Goal: Task Accomplishment & Management: Use online tool/utility

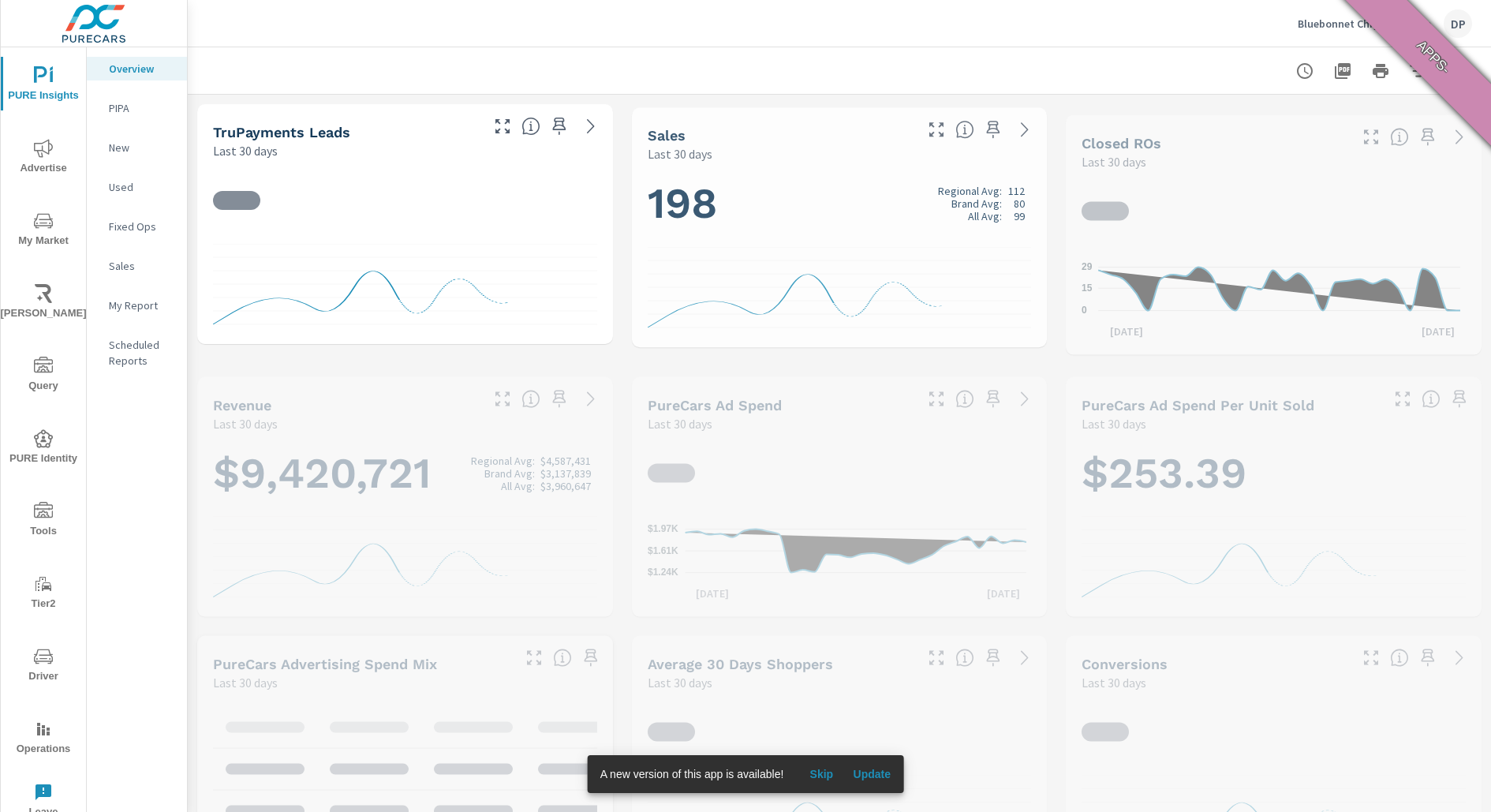
scroll to position [1, 0]
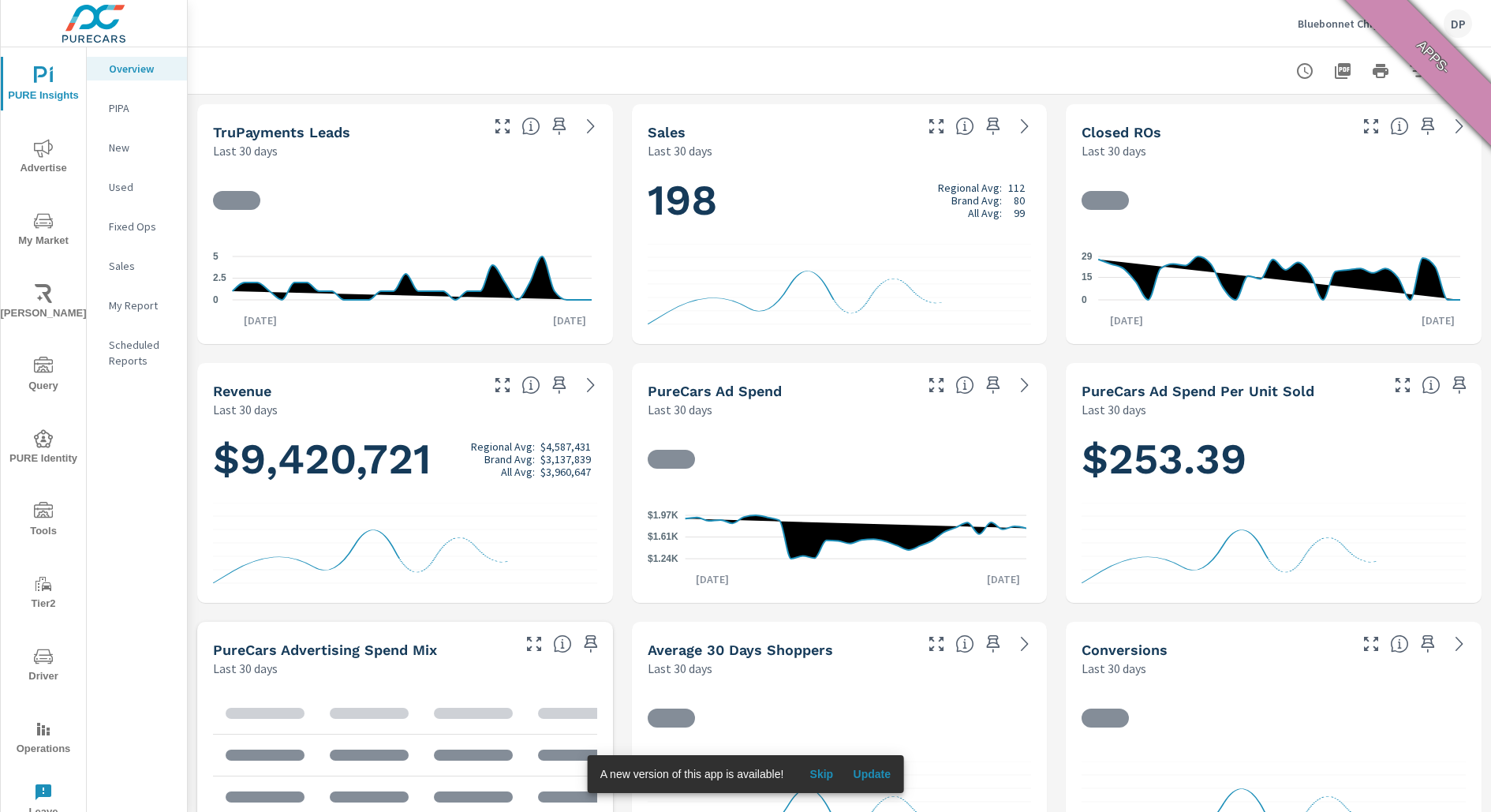
click at [878, 772] on span "Update" at bounding box center [872, 774] width 38 height 15
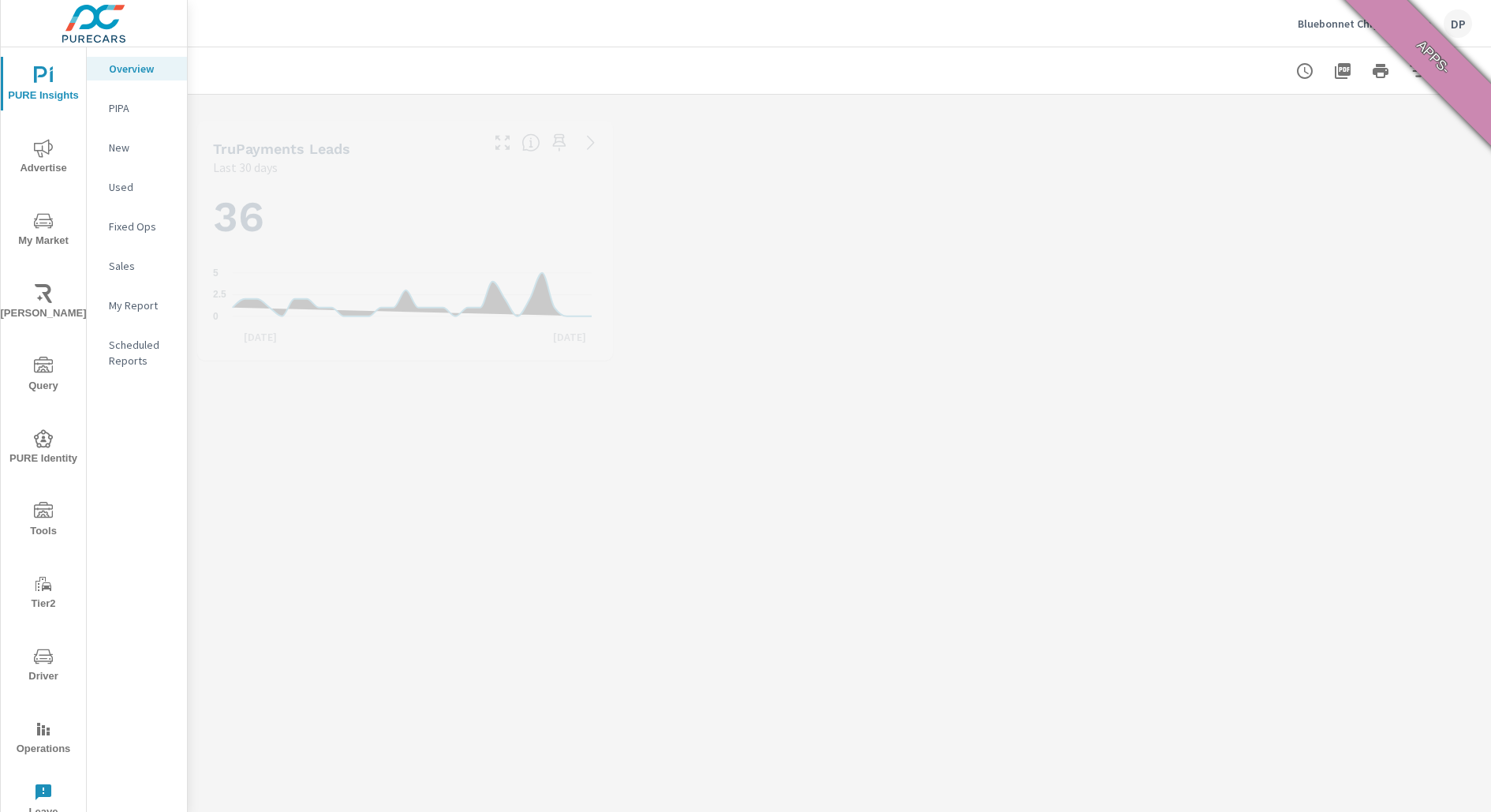
scroll to position [1, 0]
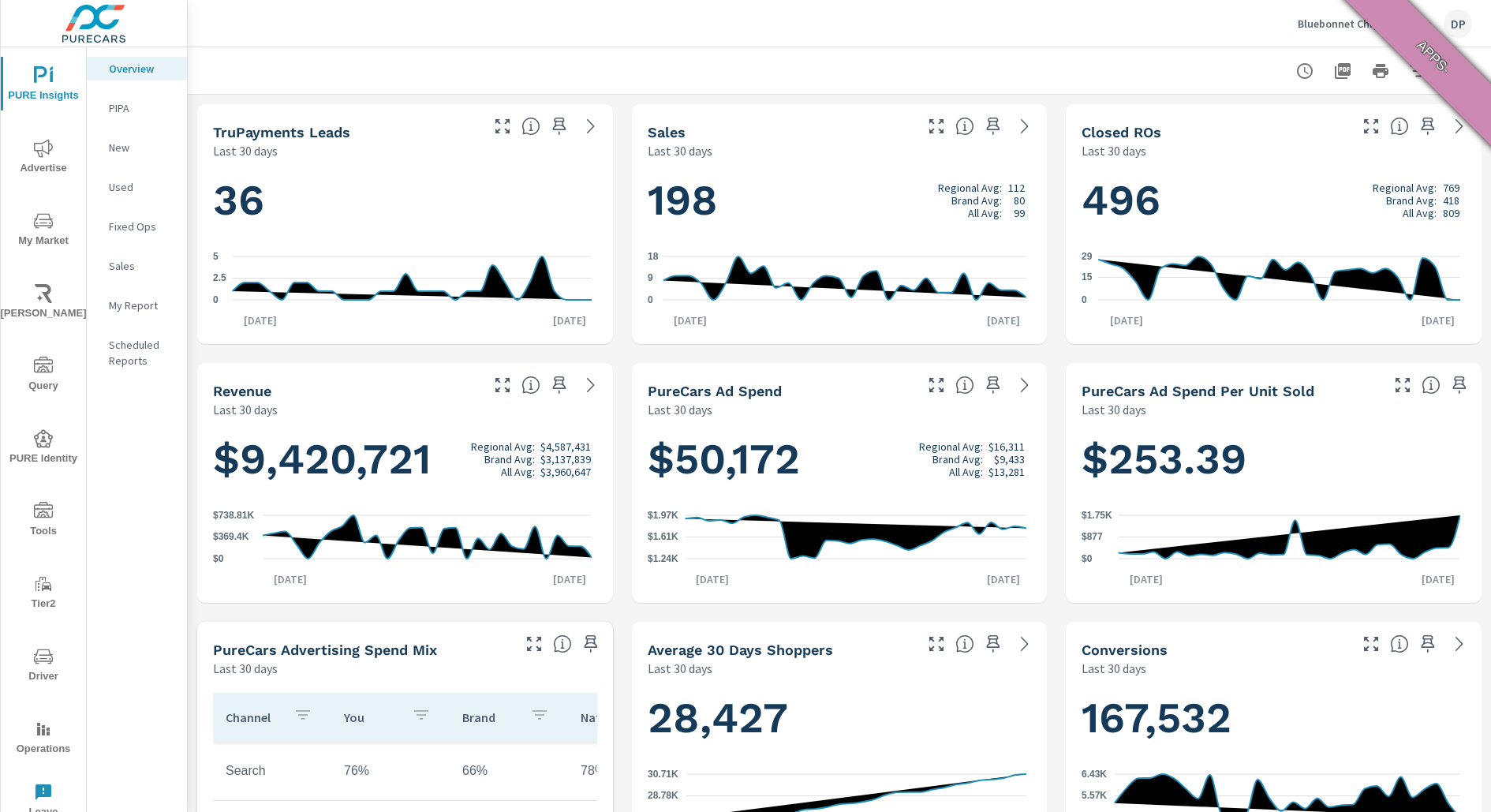
click at [39, 440] on icon "nav menu" at bounding box center [43, 438] width 19 height 19
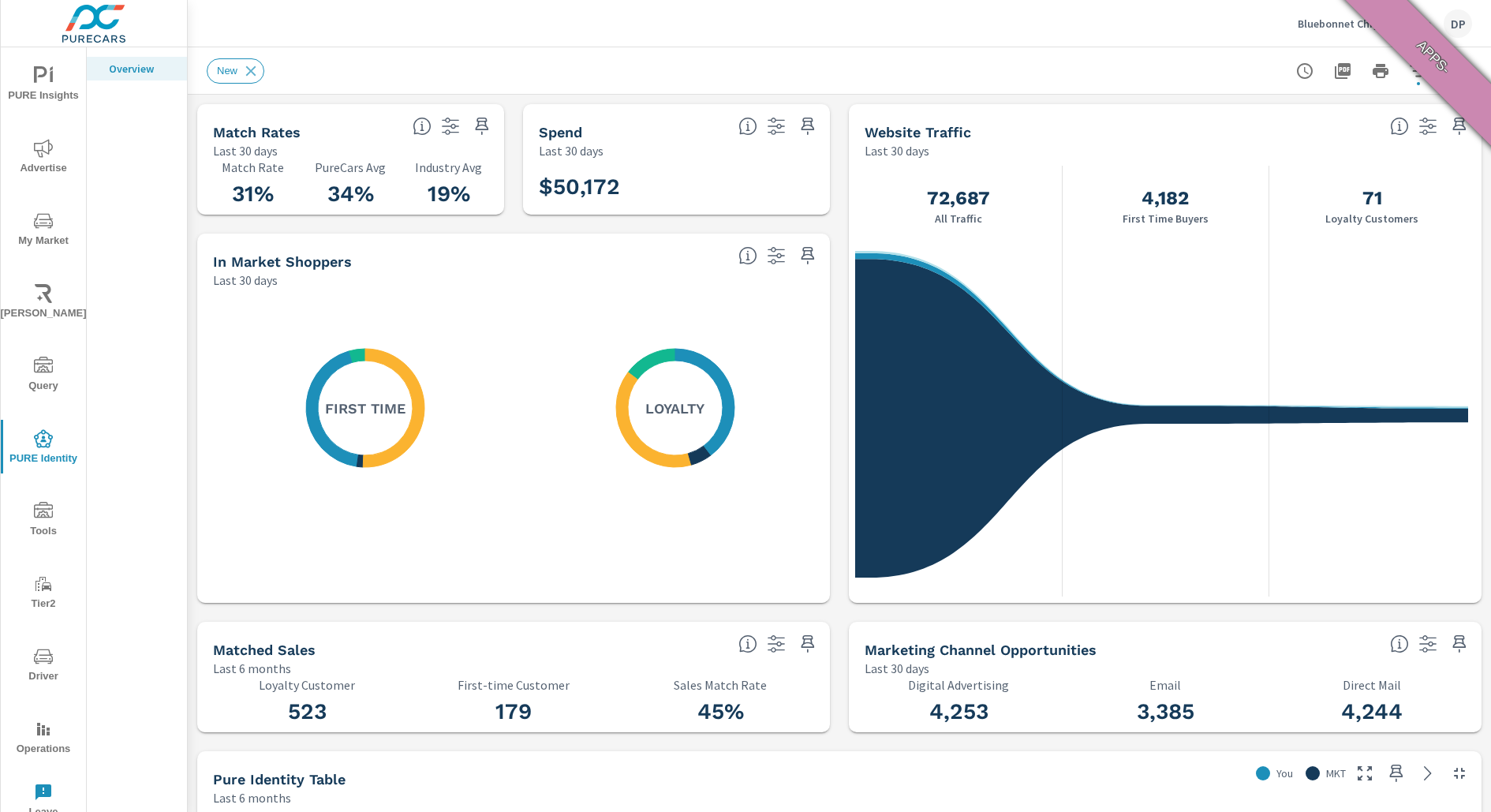
scroll to position [1, 0]
click at [30, 85] on span "PURE Insights" at bounding box center [43, 85] width 75 height 39
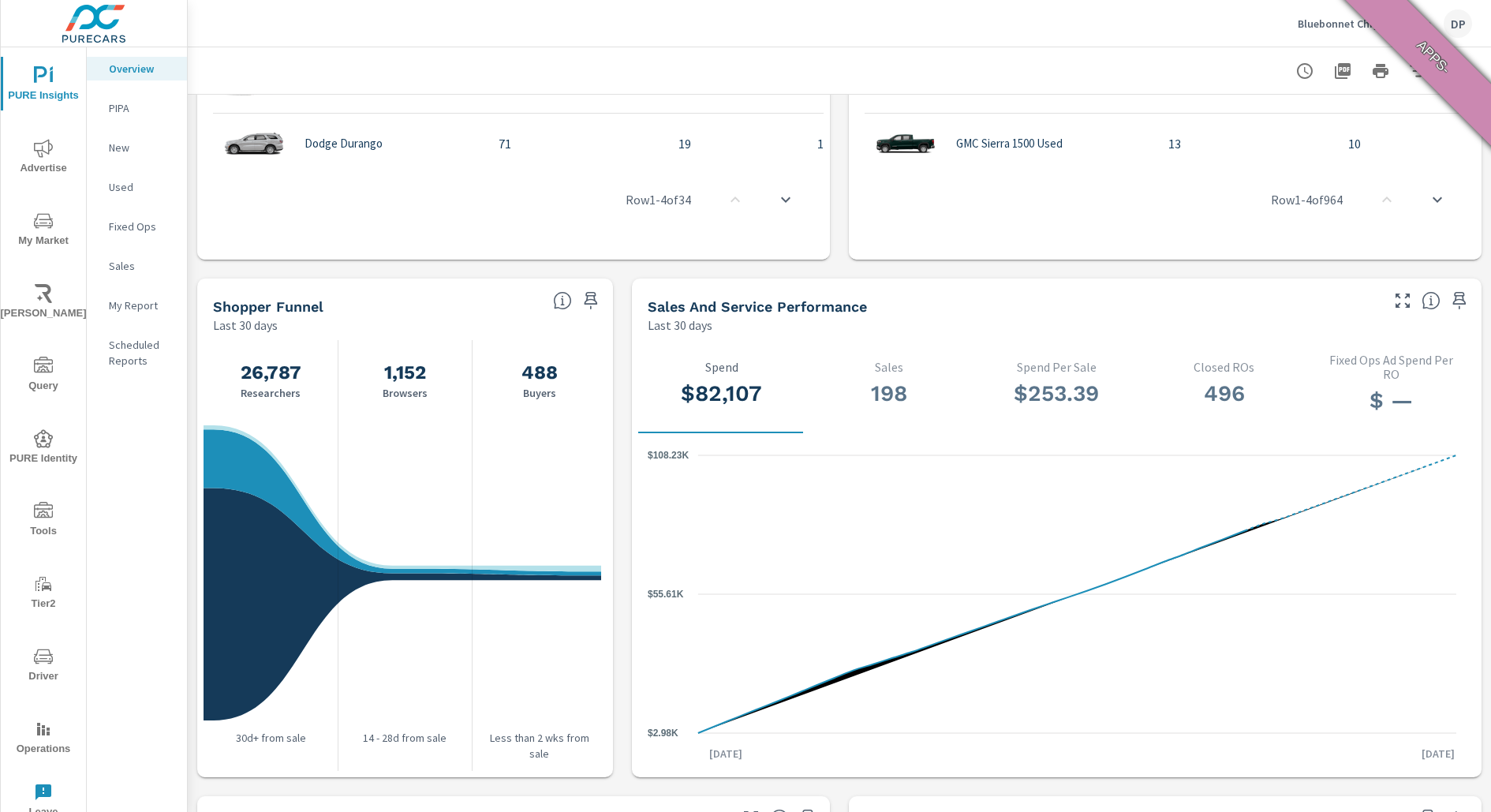
scroll to position [1367, 0]
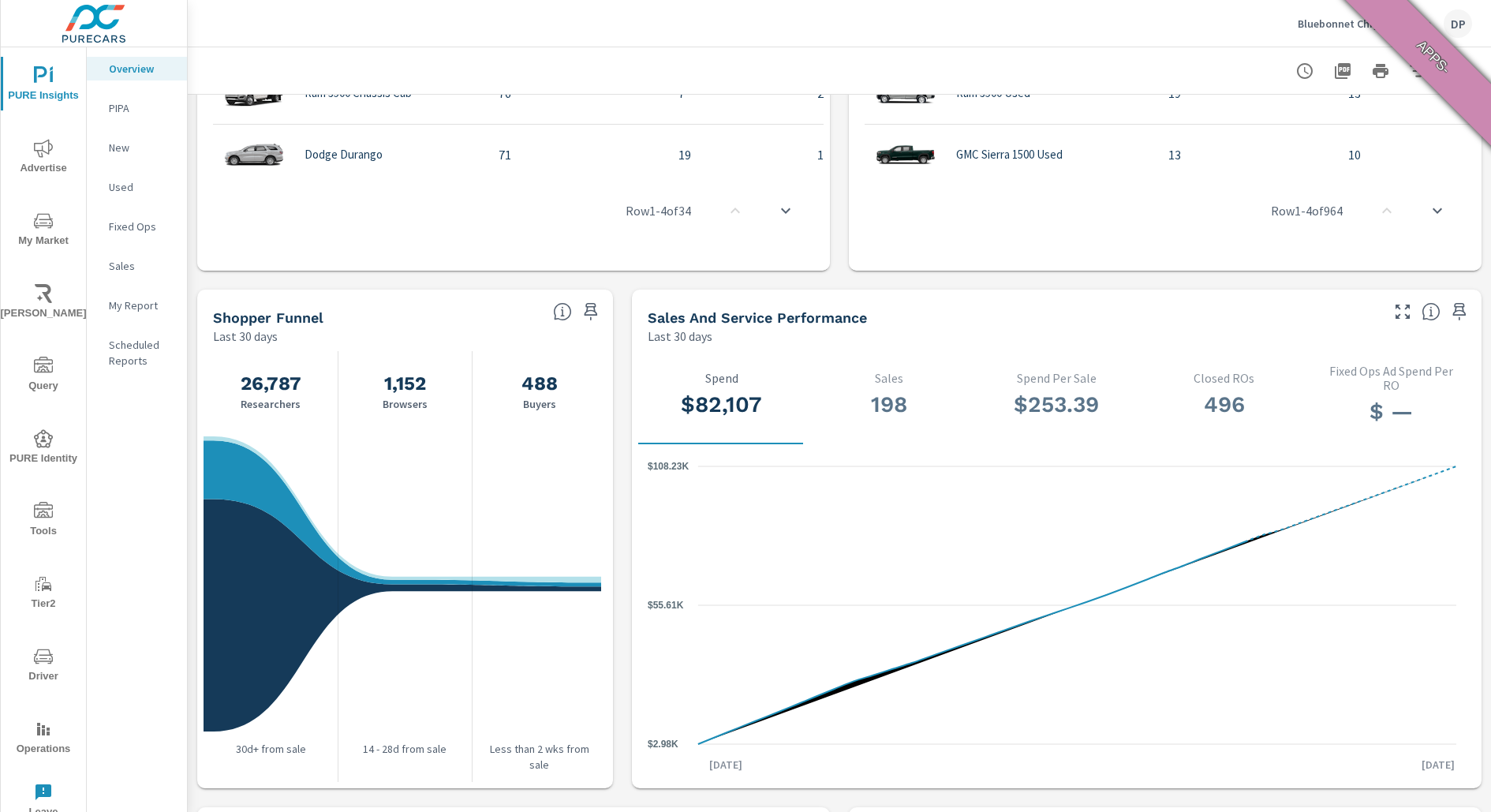
click at [152, 121] on nav "Overview PIPA New Used Fixed Ops Sales My Report Scheduled Reports" at bounding box center [137, 220] width 100 height 347
click at [150, 114] on p "PIPA" at bounding box center [142, 107] width 65 height 15
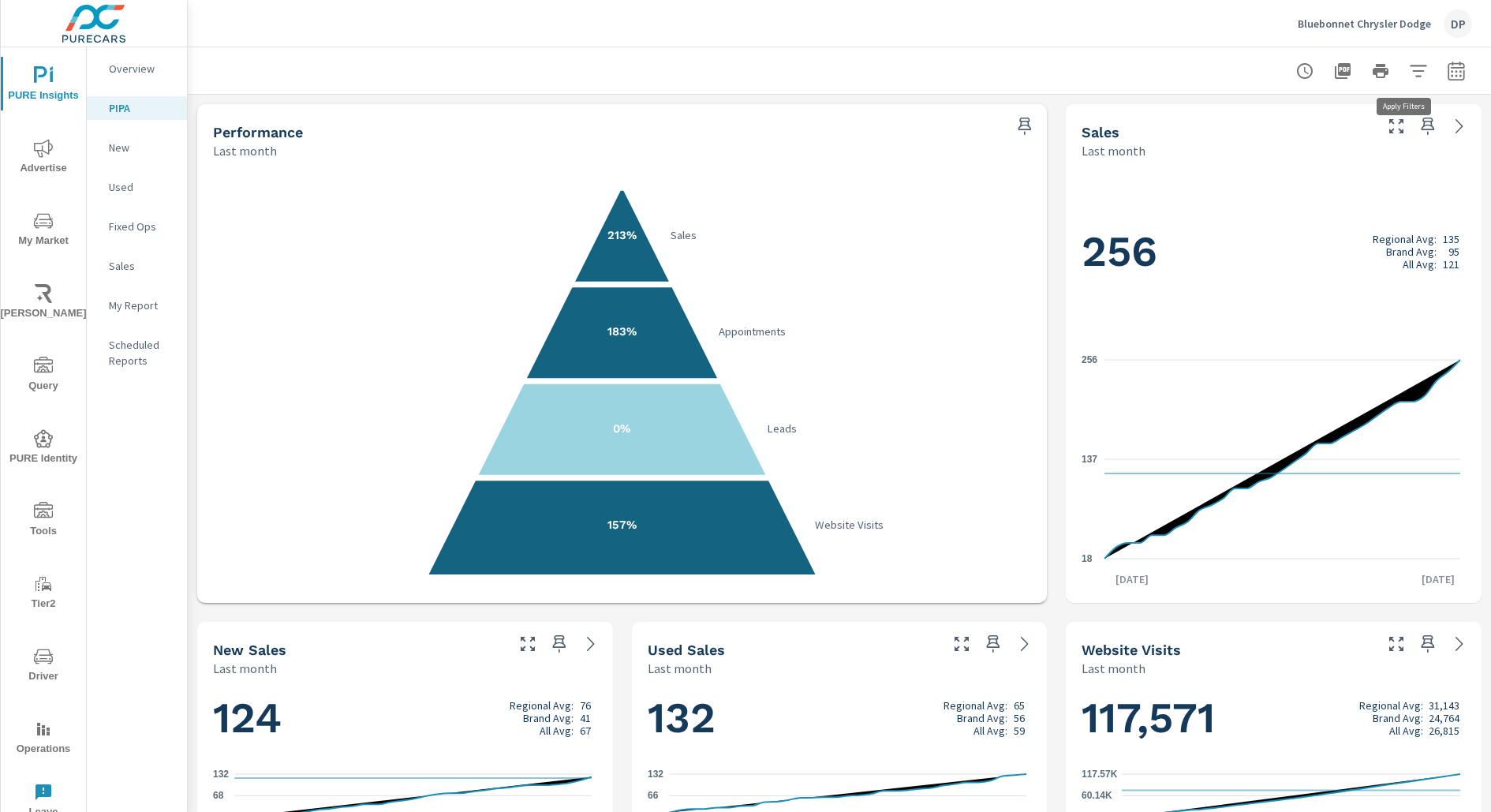
click at [1410, 65] on icon "button" at bounding box center [1418, 70] width 16 height 12
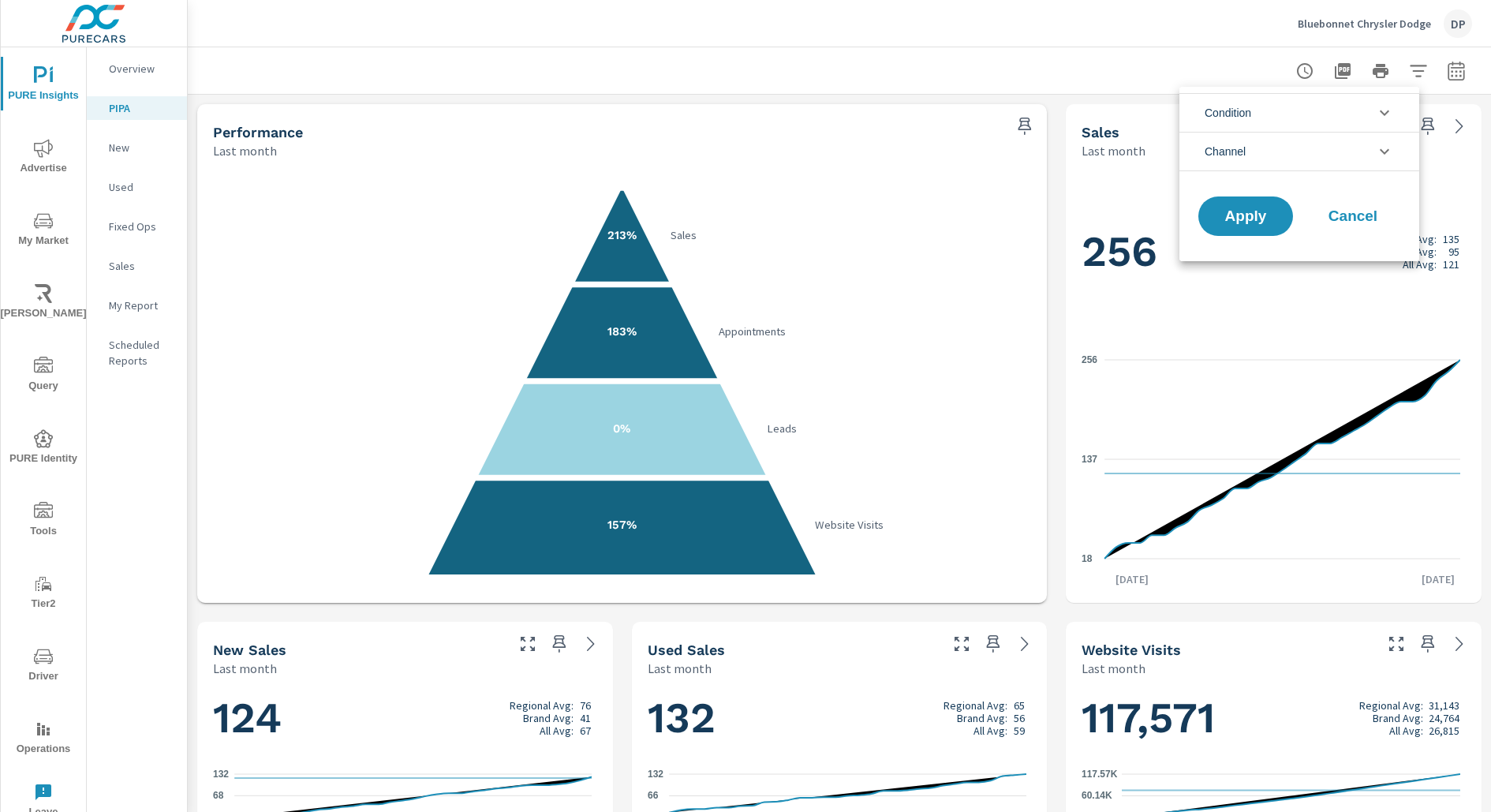
click at [1297, 115] on li "Condition" at bounding box center [1300, 113] width 240 height 39
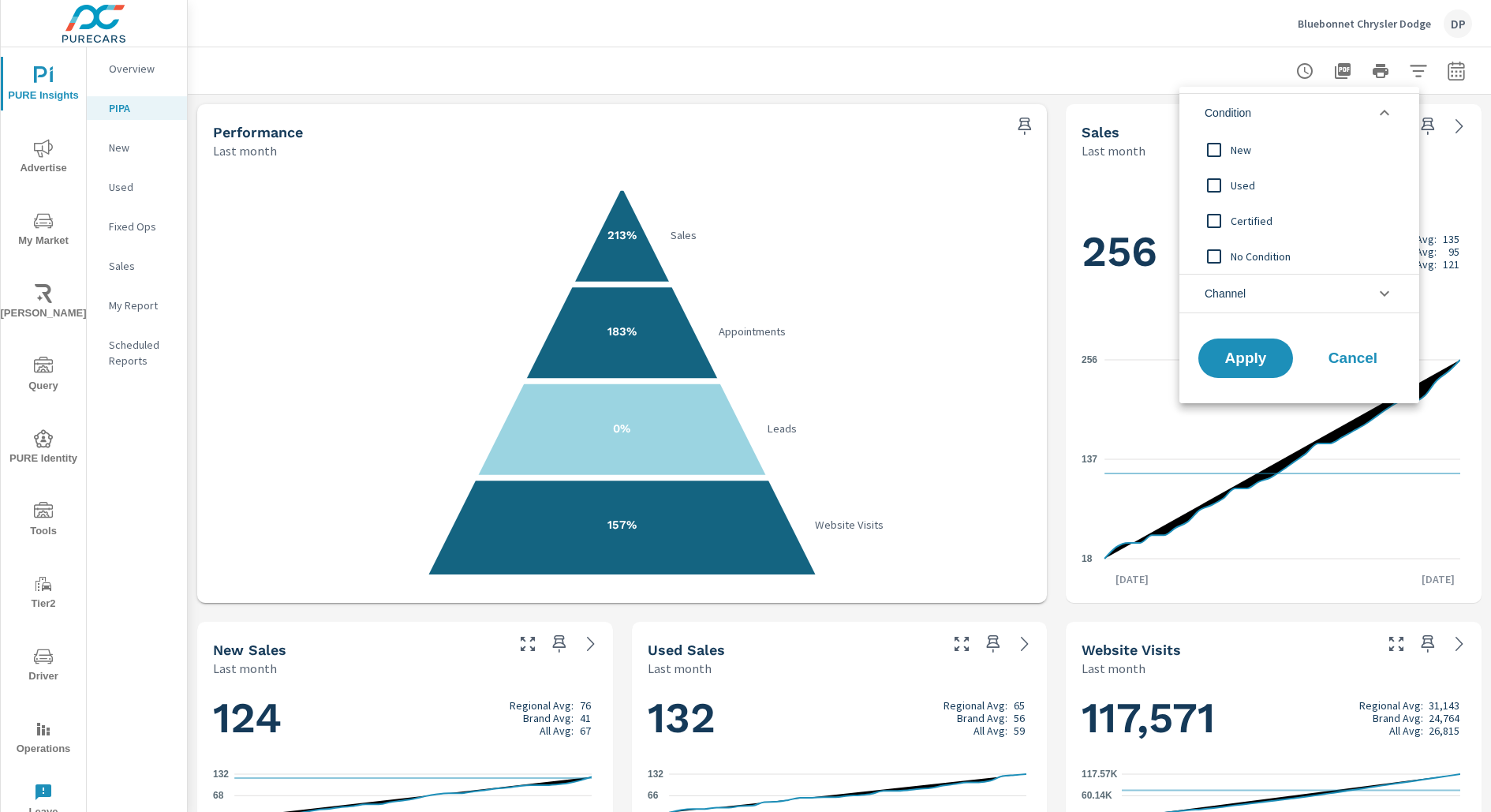
click at [1223, 188] on input "filter options" at bounding box center [1214, 185] width 34 height 34
click at [1213, 158] on input "filter options" at bounding box center [1214, 150] width 34 height 34
click at [1217, 195] on input "filter options" at bounding box center [1214, 185] width 34 height 34
click at [1225, 157] on input "filter options" at bounding box center [1214, 150] width 34 height 34
click at [1137, 68] on div at bounding box center [745, 406] width 1491 height 812
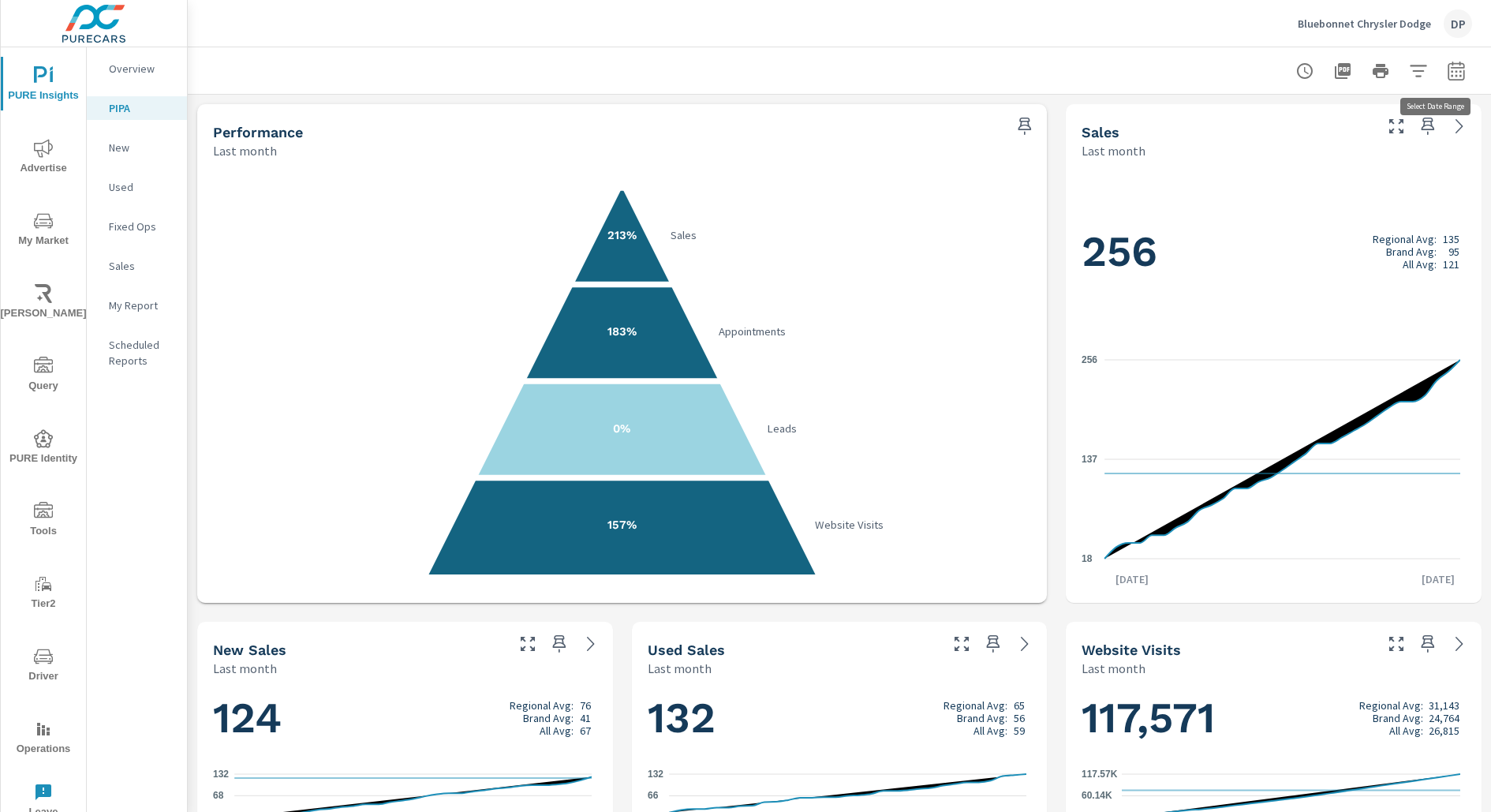
click at [1447, 77] on icon "button" at bounding box center [1457, 71] width 19 height 19
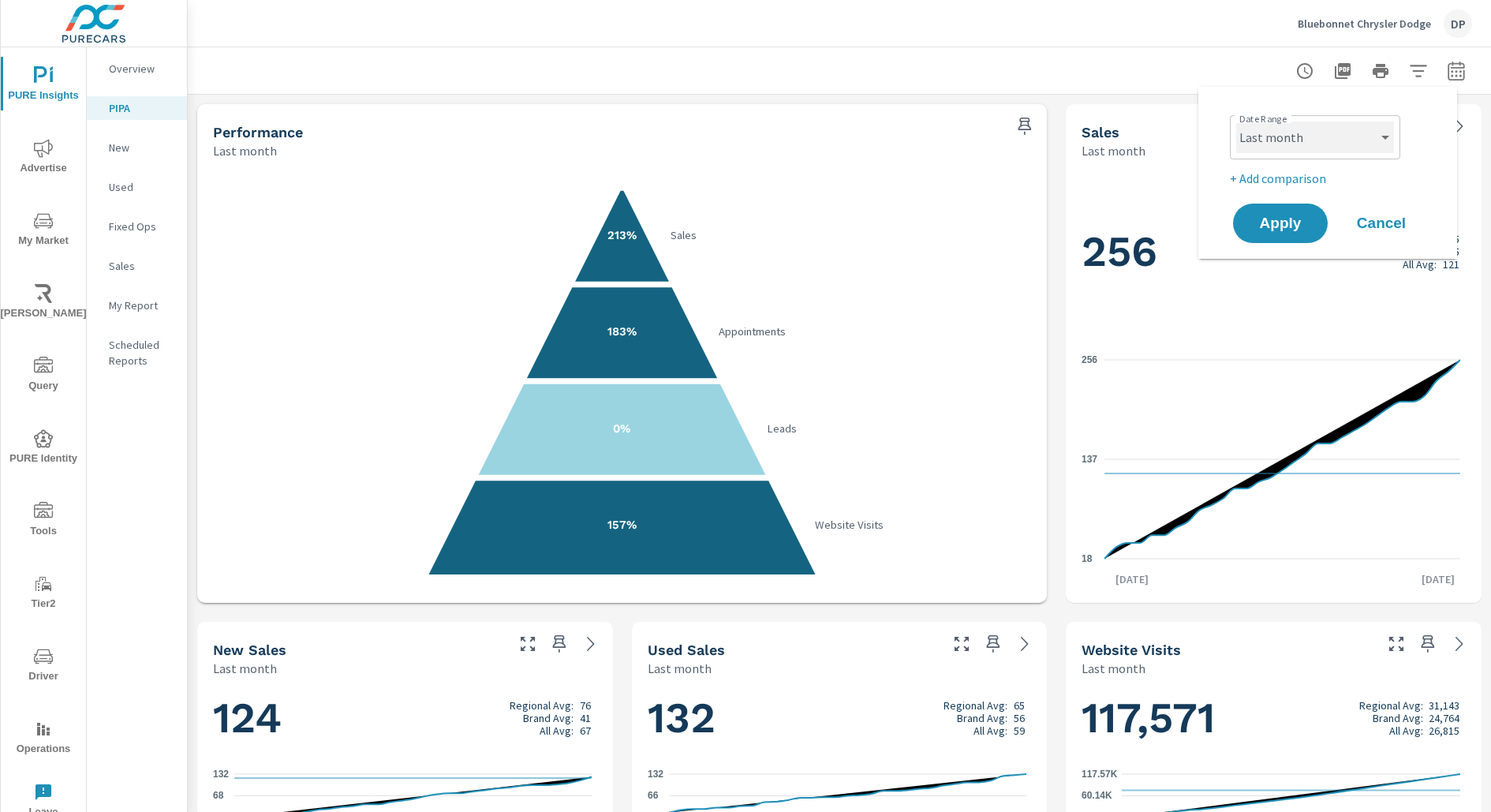
click at [1333, 122] on select "Custom [DATE] Last week Last 7 days Last 14 days Last 30 days Last 45 days Last…" at bounding box center [1316, 137] width 158 height 32
select select "Month to date"
click at [1267, 227] on span "Apply" at bounding box center [1280, 223] width 64 height 15
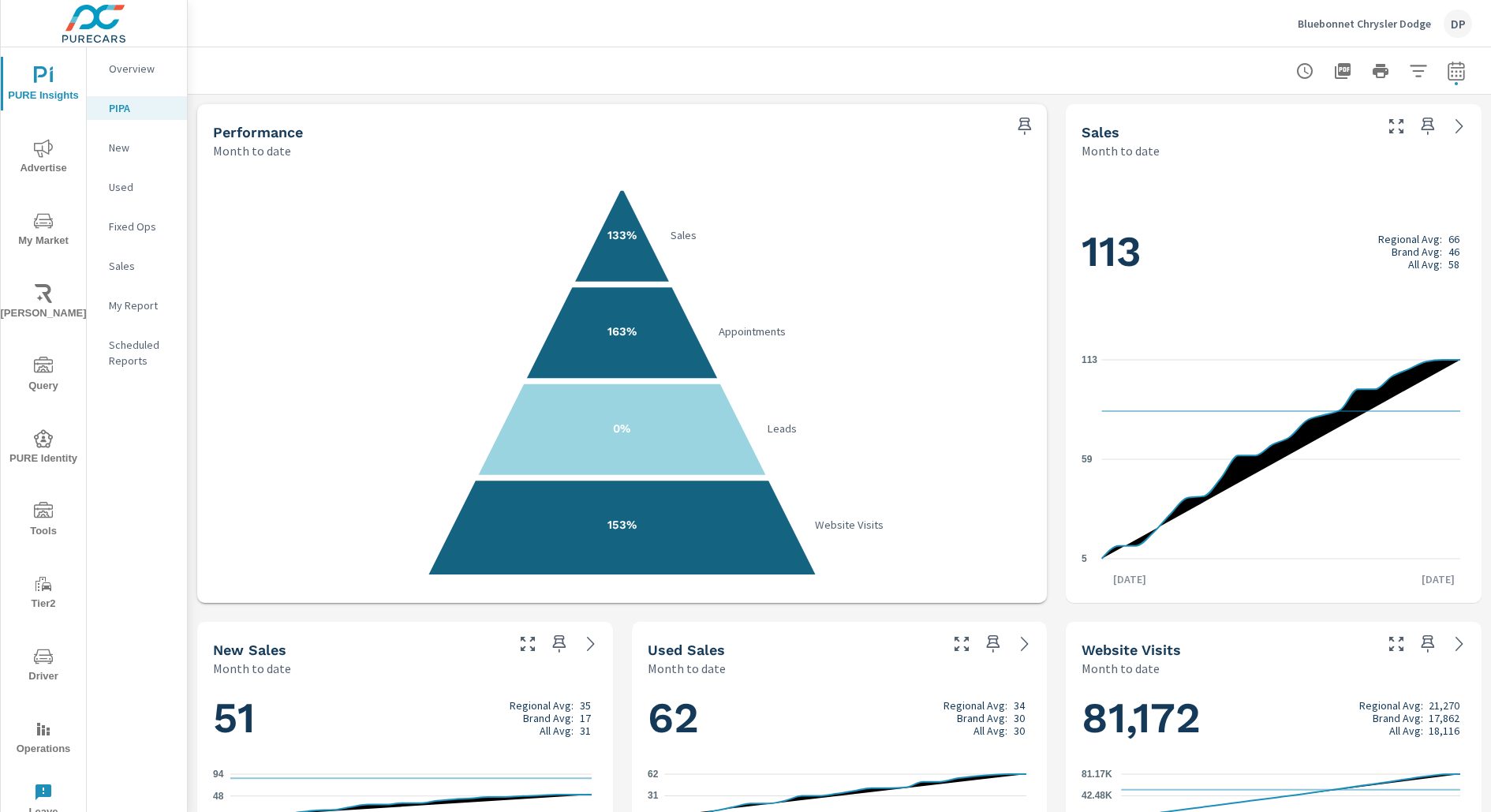
scroll to position [836, 0]
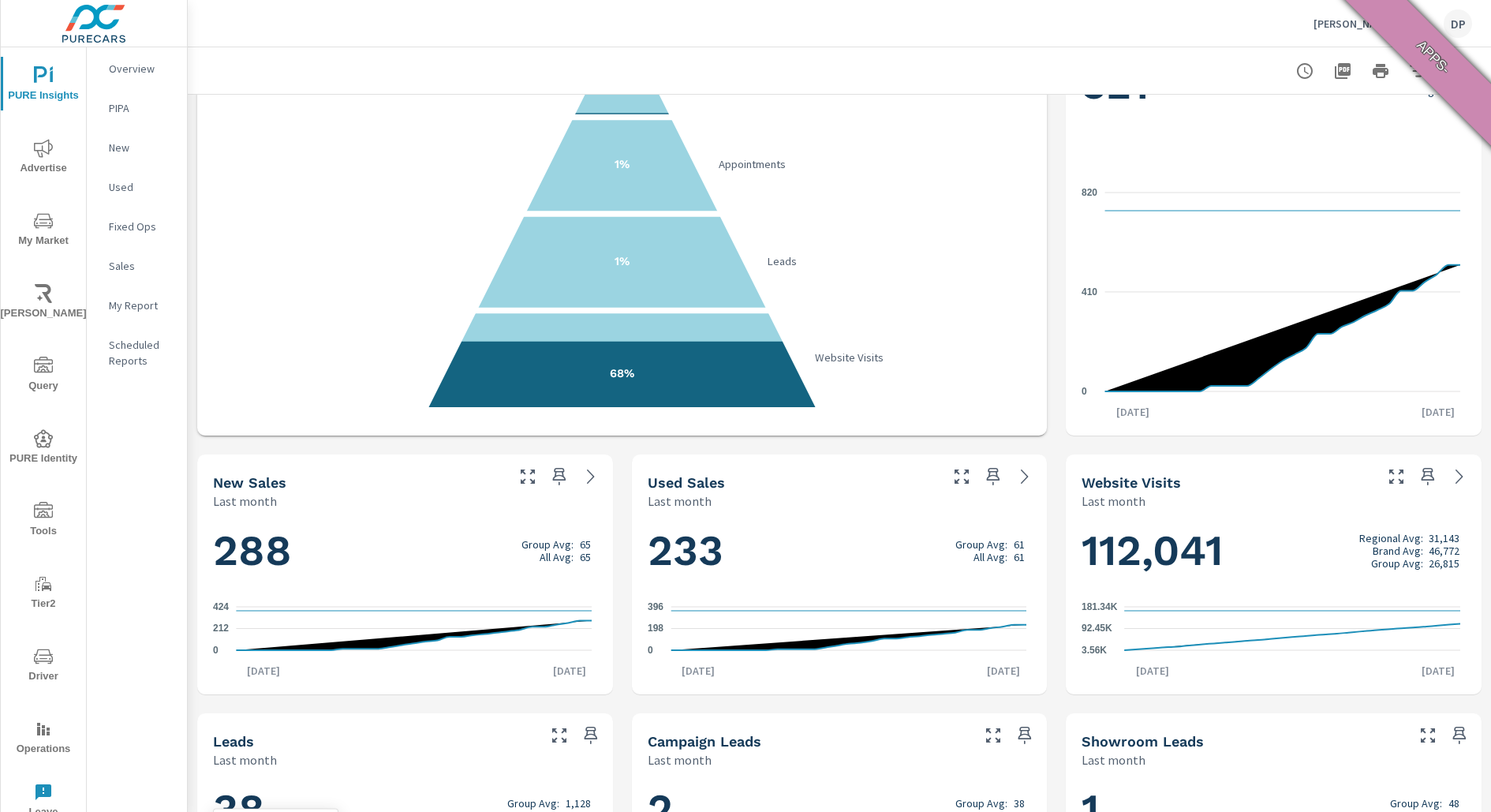
scroll to position [166, 0]
